Goal: Use online tool/utility: Utilize a website feature to perform a specific function

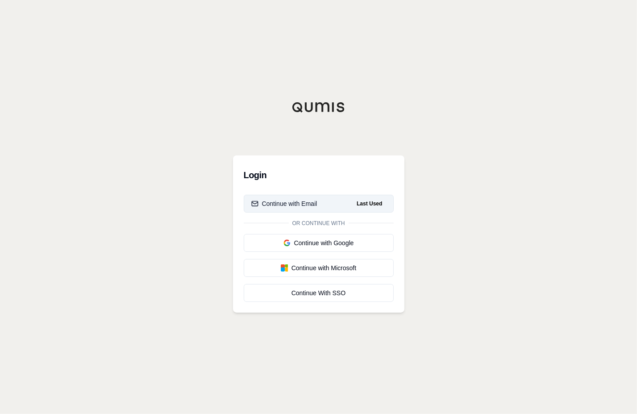
click at [311, 203] on div "Continue with Email" at bounding box center [284, 203] width 66 height 9
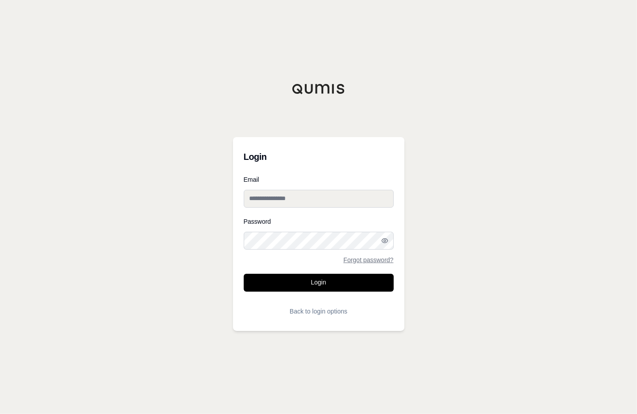
type input "**********"
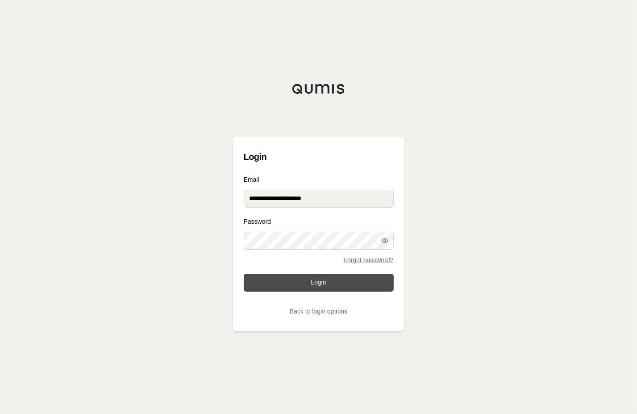
click at [296, 278] on button "Login" at bounding box center [319, 283] width 150 height 18
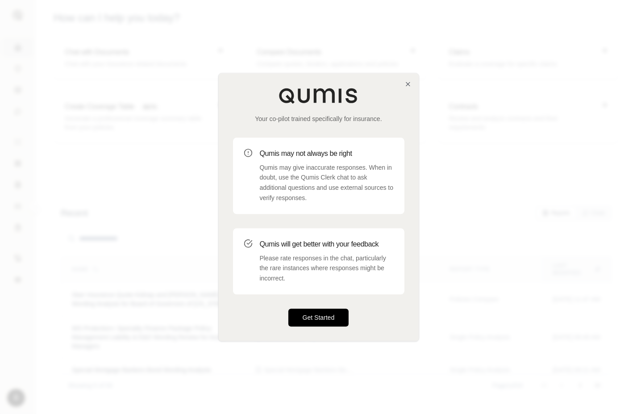
click at [333, 319] on button "Get Started" at bounding box center [318, 318] width 61 height 18
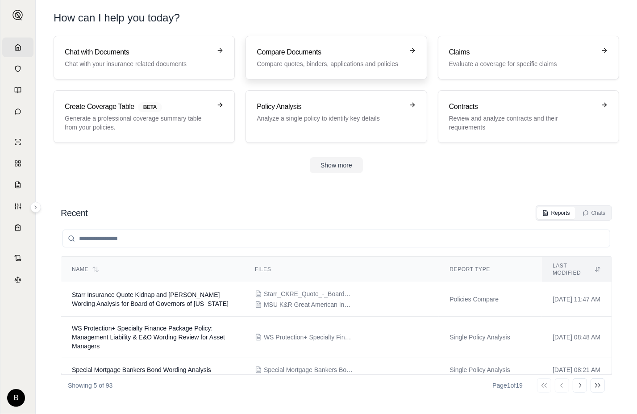
click at [305, 50] on h3 "Compare Documents" at bounding box center [330, 52] width 146 height 11
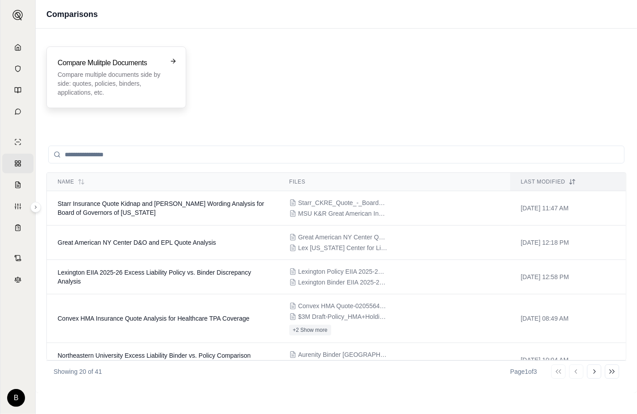
click at [129, 75] on p "Compare multiple documents side by side: quotes, policies, binders, application…" at bounding box center [110, 83] width 105 height 27
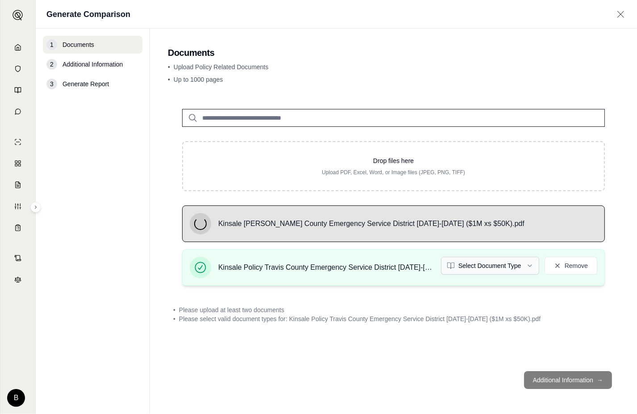
click at [499, 264] on html "Home Vault Prompts Chats Single Policy Comparisons Claims Custom Report Coverag…" at bounding box center [318, 207] width 637 height 414
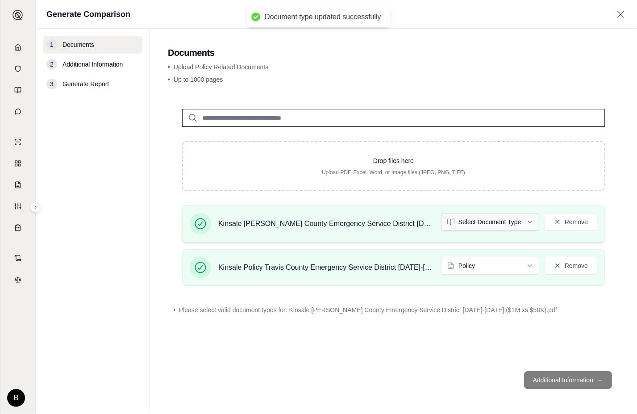
click at [488, 223] on html "Document type updated successfully Home Vault Prompts Chats Single Policy Compa…" at bounding box center [318, 207] width 637 height 414
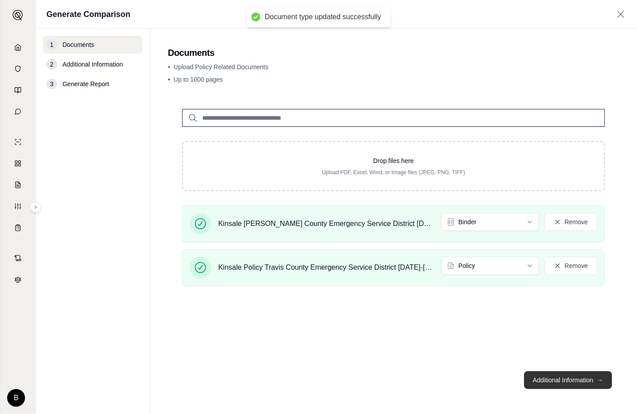
click at [558, 373] on button "Additional Information →" at bounding box center [568, 380] width 88 height 18
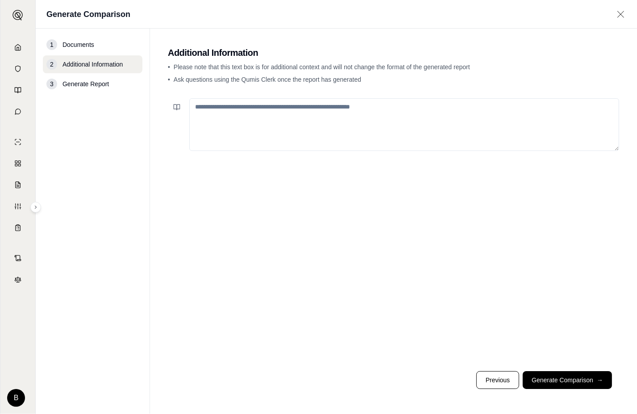
click at [247, 117] on textarea at bounding box center [404, 124] width 430 height 53
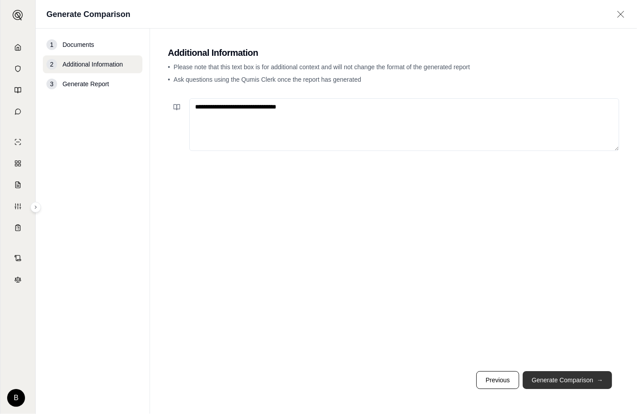
type textarea "**********"
click at [574, 375] on button "Generate Comparison →" at bounding box center [567, 380] width 89 height 18
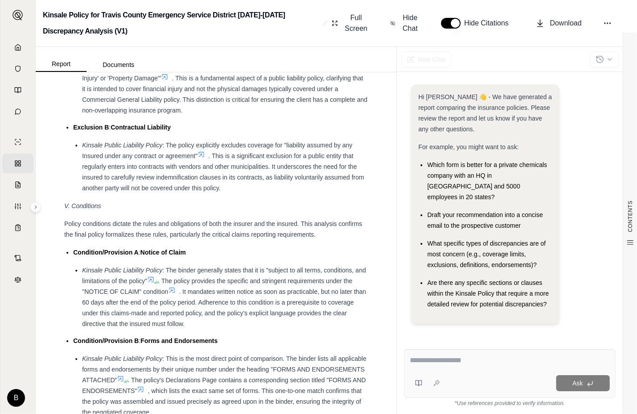
scroll to position [1742, 0]
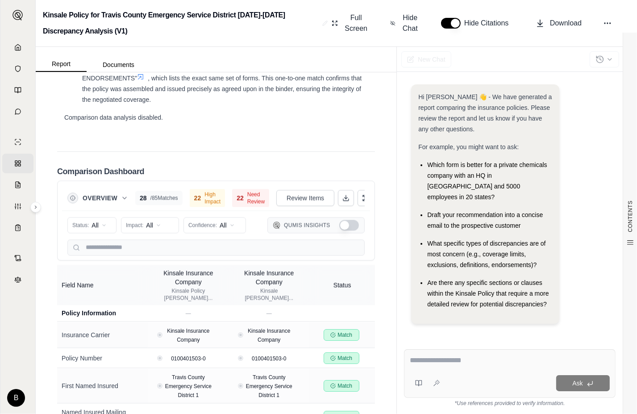
click at [247, 194] on span "Need Review" at bounding box center [255, 198] width 17 height 14
click at [96, 225] on html "Home Vault Prompts Chats Single Policy Comparisons Claims Custom Report Coverag…" at bounding box center [318, 207] width 637 height 414
click at [91, 286] on span "Mismatch" at bounding box center [91, 286] width 36 height 9
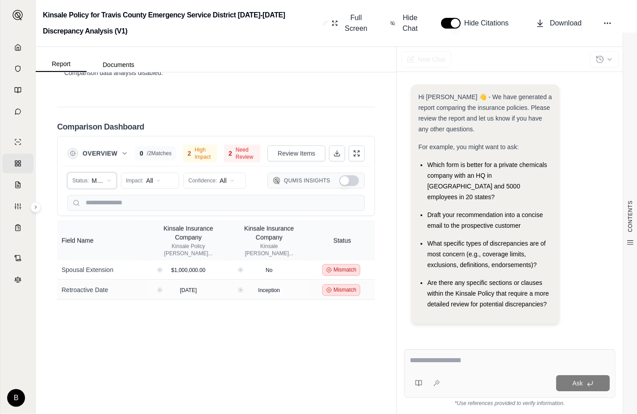
scroll to position [1831, 0]
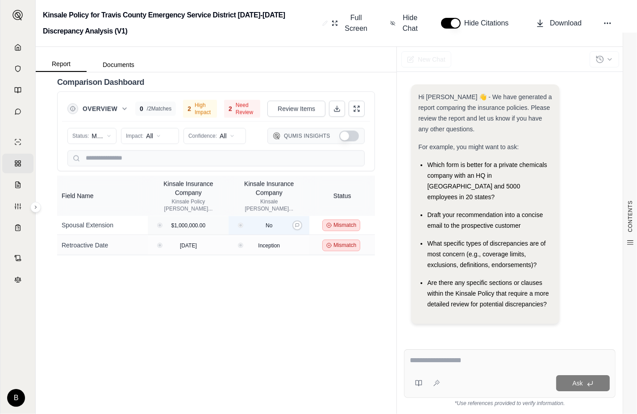
click at [261, 226] on div "No" at bounding box center [269, 225] width 16 height 9
